Goal: Task Accomplishment & Management: Manage account settings

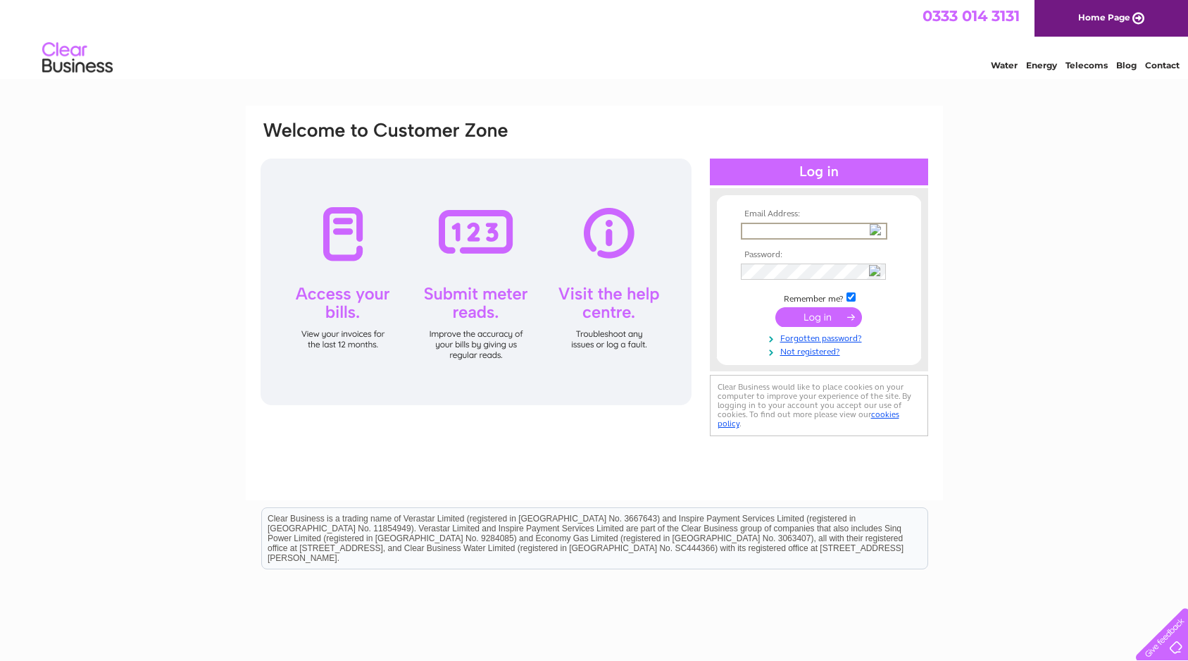
type input "[EMAIL_ADDRESS][DOMAIN_NAME]"
click at [806, 325] on td at bounding box center [818, 317] width 163 height 27
click at [820, 316] on input "submit" at bounding box center [818, 316] width 87 height 20
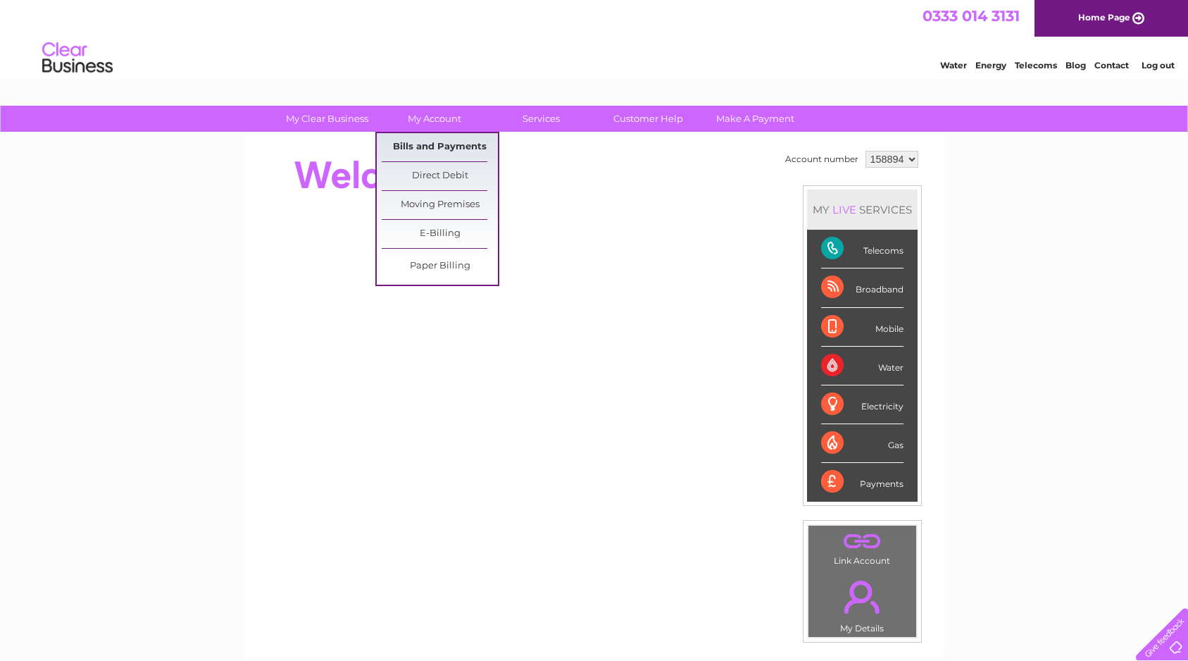
click at [444, 144] on link "Bills and Payments" at bounding box center [440, 147] width 116 height 28
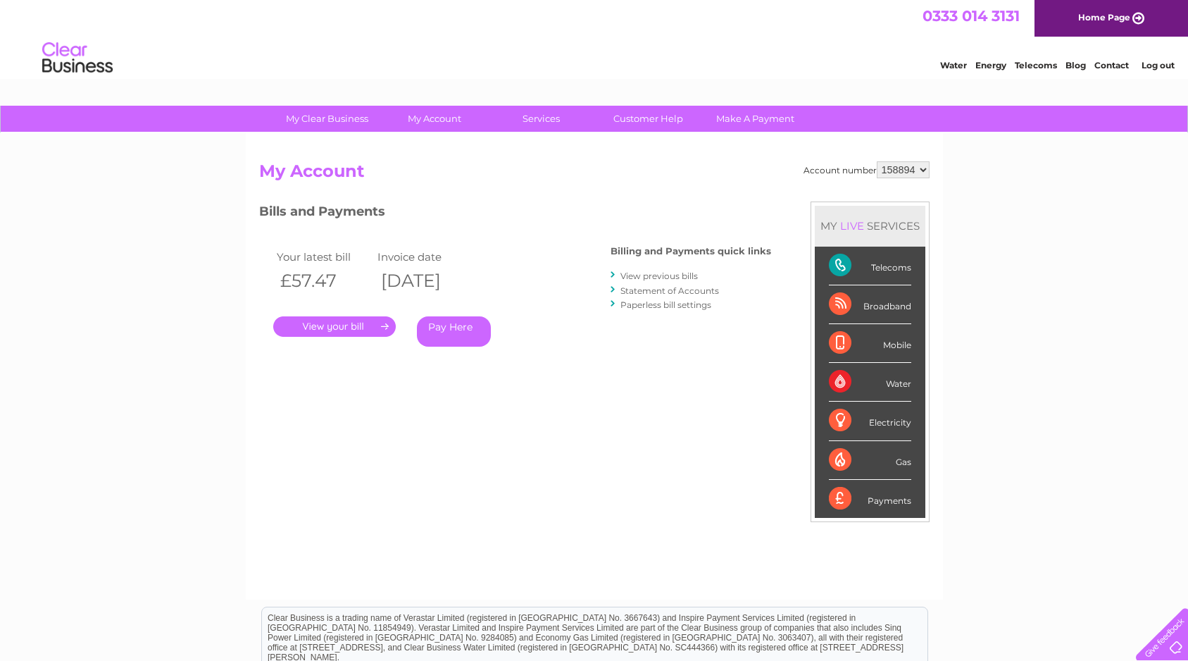
click at [364, 317] on link "." at bounding box center [334, 326] width 123 height 20
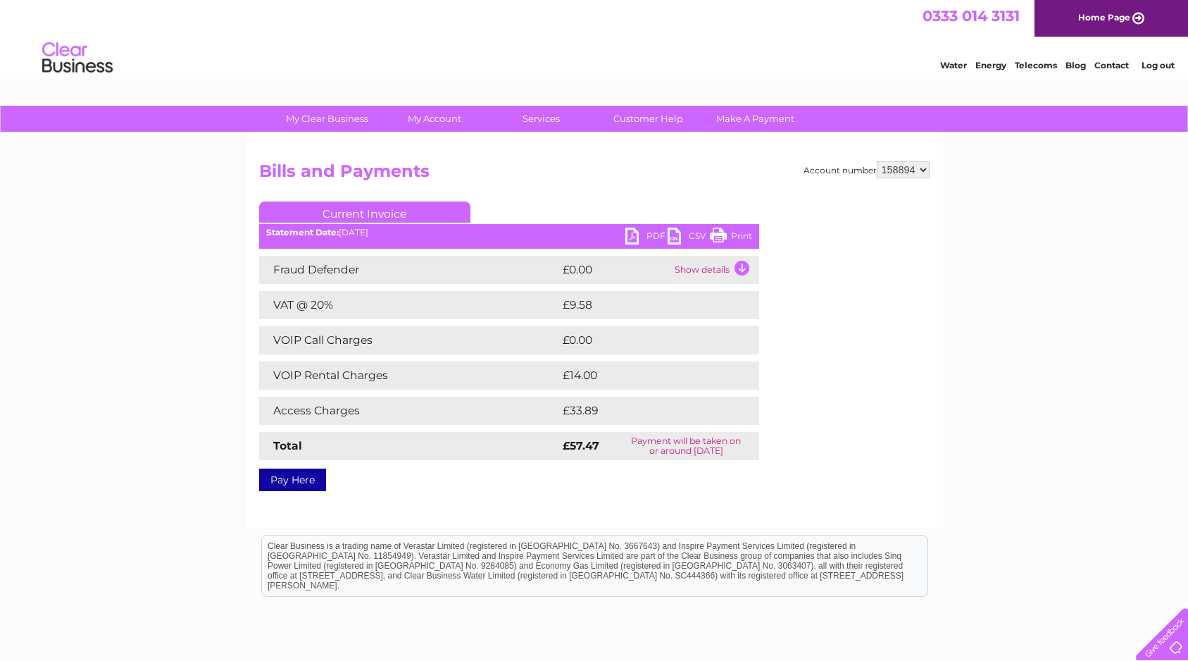
click at [647, 230] on link "PDF" at bounding box center [646, 237] width 42 height 20
